Goal: Task Accomplishment & Management: Manage account settings

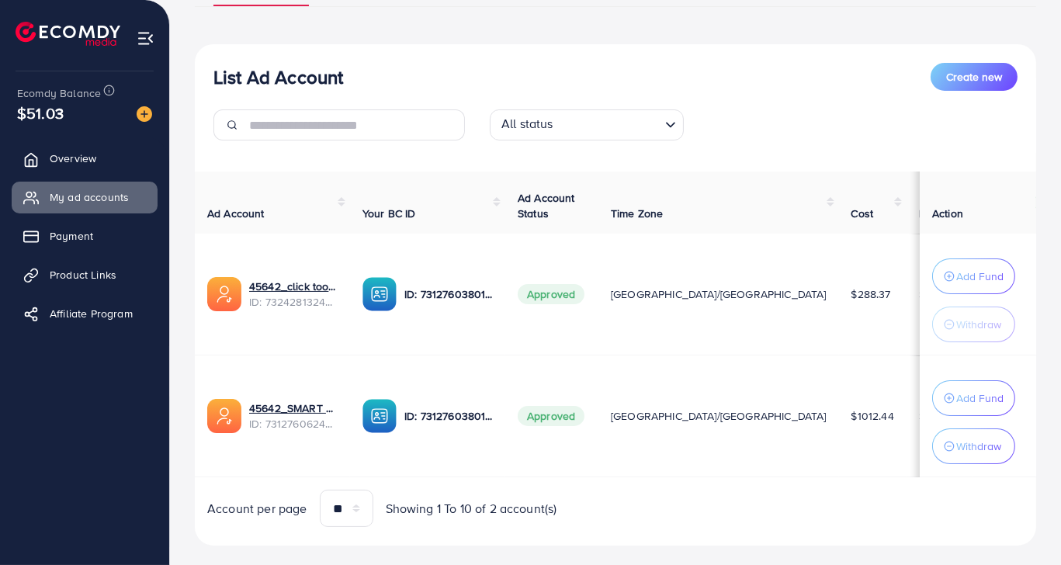
scroll to position [157, 0]
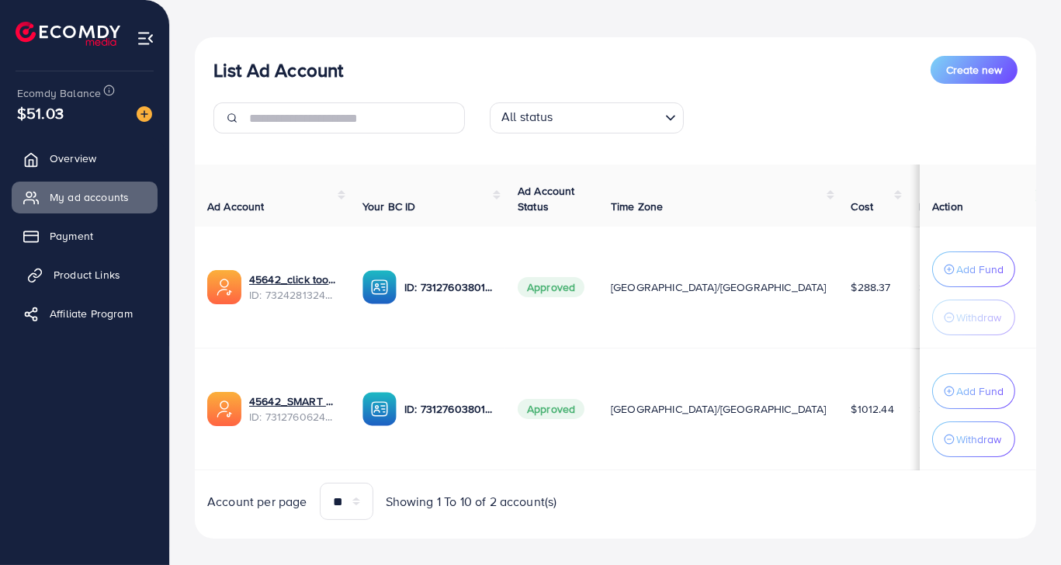
click at [119, 265] on link "Product Links" at bounding box center [85, 274] width 146 height 31
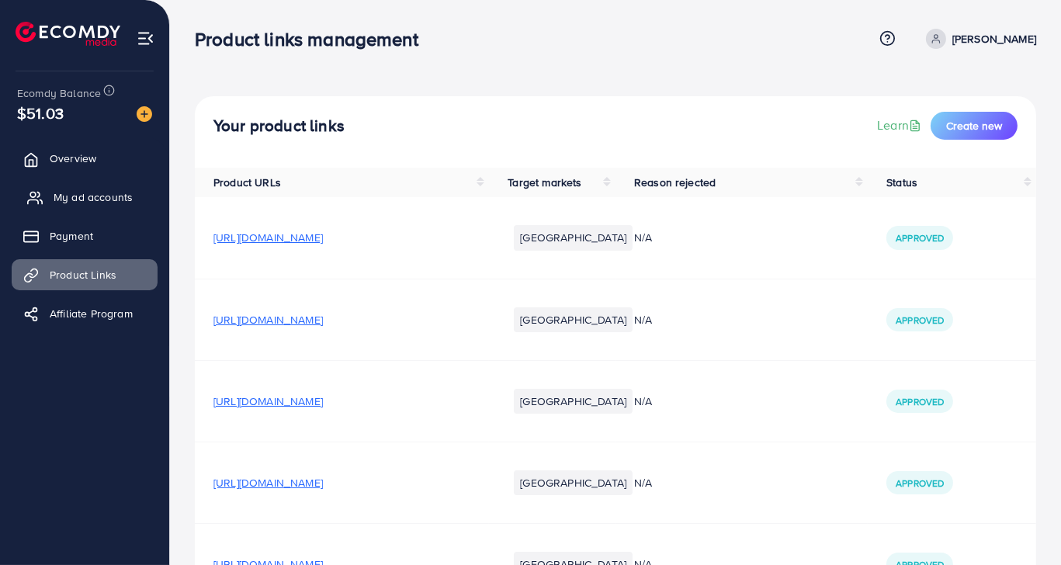
click at [111, 200] on span "My ad accounts" at bounding box center [93, 197] width 79 height 16
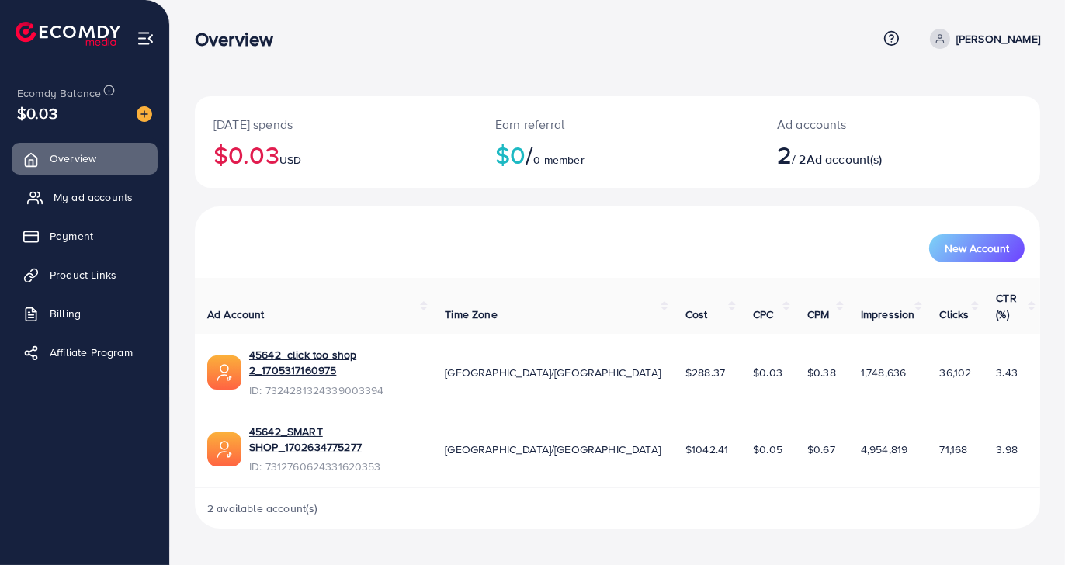
click at [147, 203] on link "My ad accounts" at bounding box center [85, 197] width 146 height 31
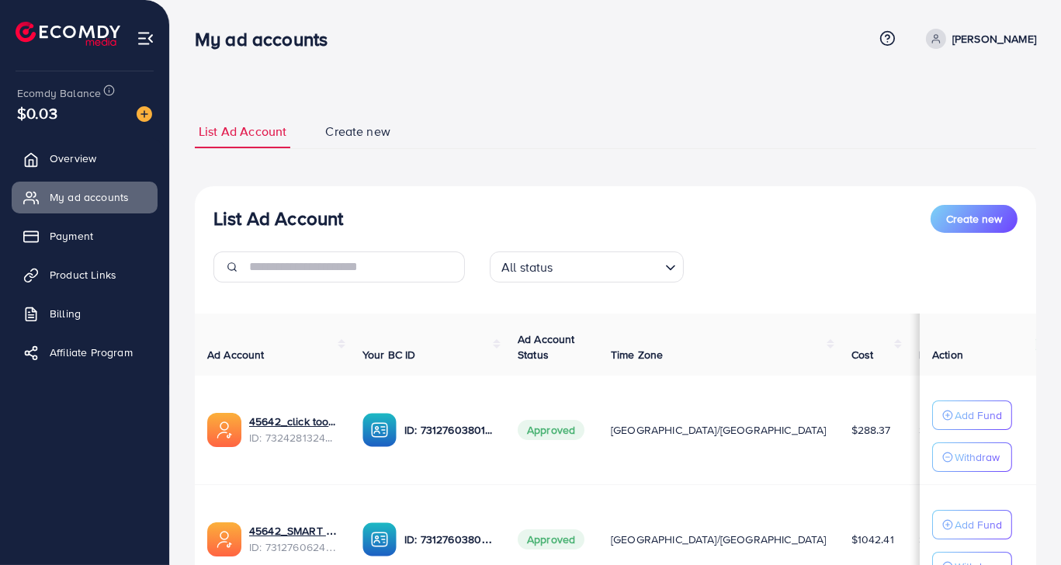
scroll to position [141, 0]
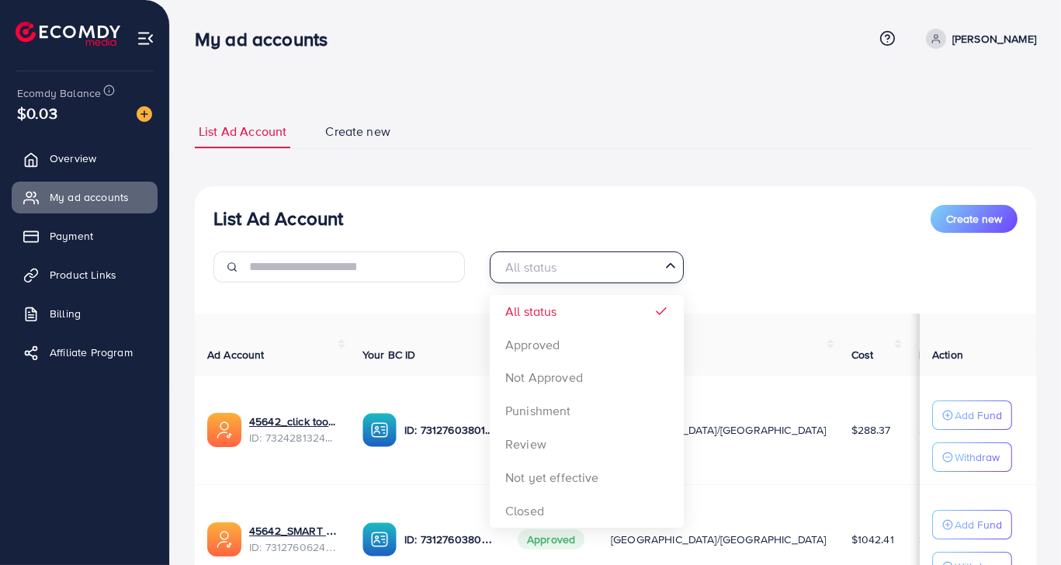
click at [559, 265] on input "Search for option" at bounding box center [578, 267] width 162 height 24
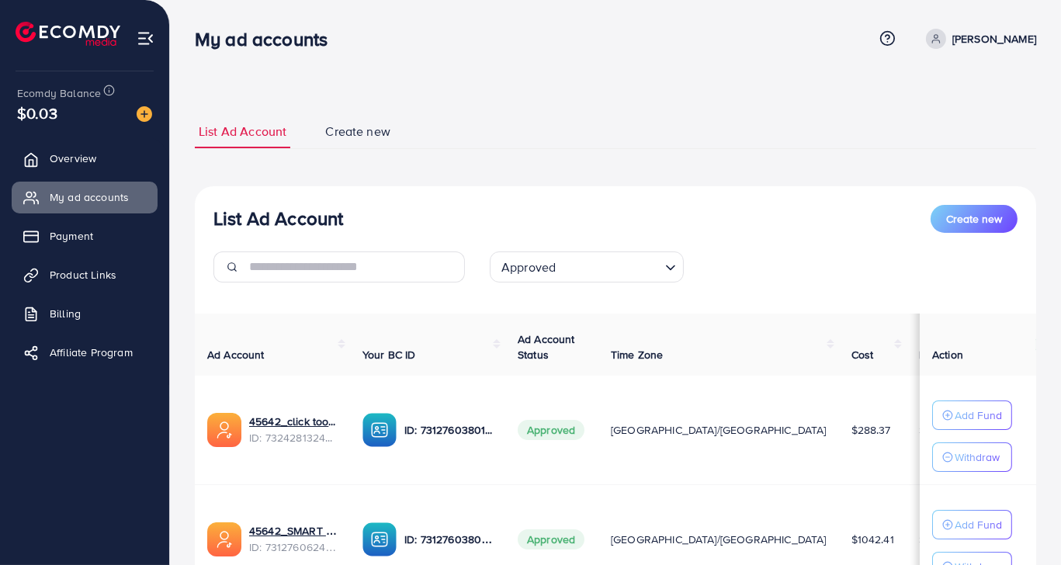
scroll to position [93, 0]
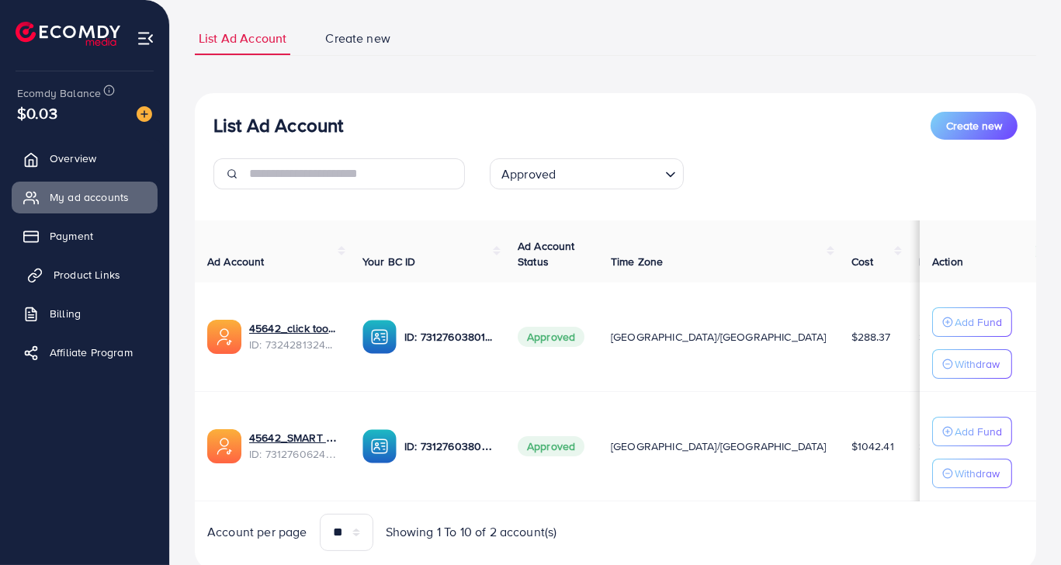
click at [102, 287] on link "Product Links" at bounding box center [85, 274] width 146 height 31
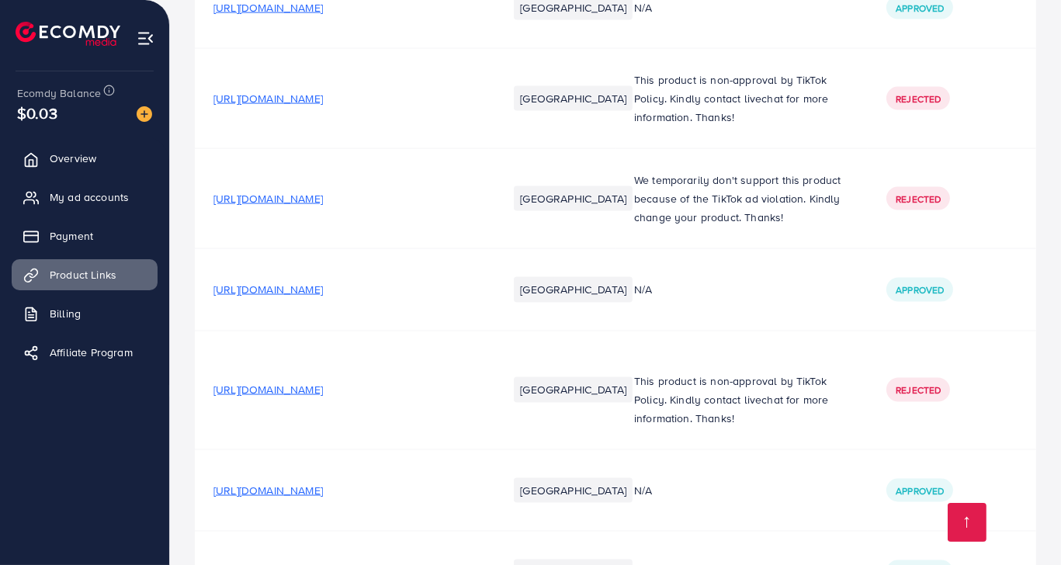
scroll to position [3670, 0]
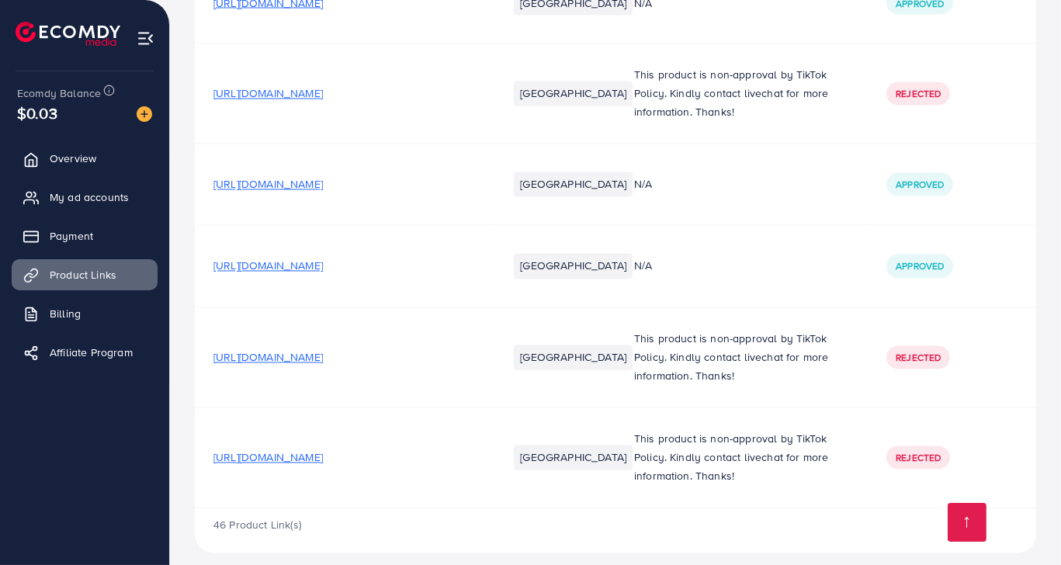
click at [323, 451] on span "[URL][DOMAIN_NAME]" at bounding box center [267, 458] width 109 height 16
click at [116, 200] on span "My ad accounts" at bounding box center [93, 197] width 79 height 16
